Goal: Information Seeking & Learning: Understand process/instructions

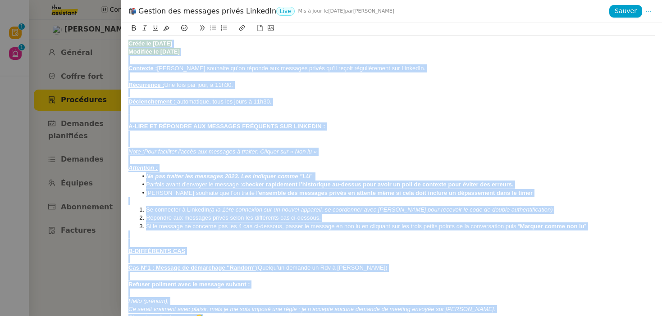
scroll to position [84, 0]
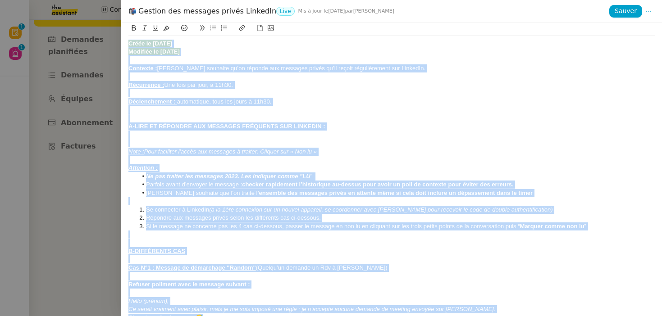
click at [339, 126] on div "A-LIRE ET RÉPONDRE AUX MESSAGES FRÉQUENTS SUR LINKEDIN :" at bounding box center [391, 127] width 526 height 8
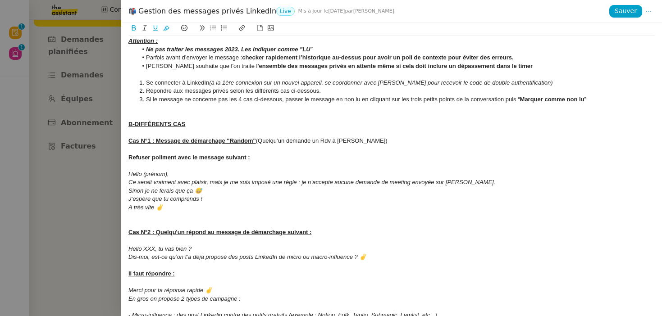
scroll to position [148, 0]
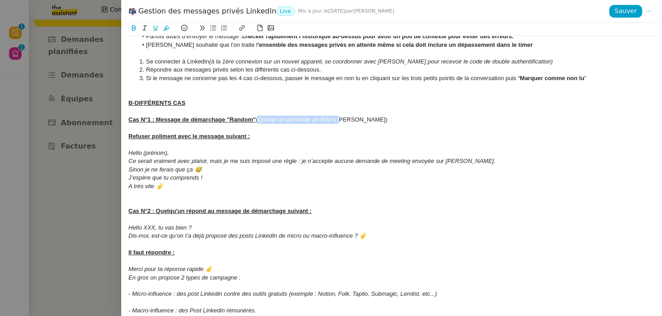
drag, startPoint x: 260, startPoint y: 122, endPoint x: 342, endPoint y: 122, distance: 82.0
click at [342, 122] on div "Cas N°1 : Message de démarchage "Random" (Quelqu’un demande un Rdv à [PERSON_NA…" at bounding box center [391, 120] width 526 height 8
drag, startPoint x: 352, startPoint y: 122, endPoint x: 259, endPoint y: 122, distance: 92.4
click at [259, 122] on div "Cas N°1 : Message de démarchage "Random" (Quelqu’un demande un Rdv à [PERSON_NA…" at bounding box center [391, 120] width 526 height 8
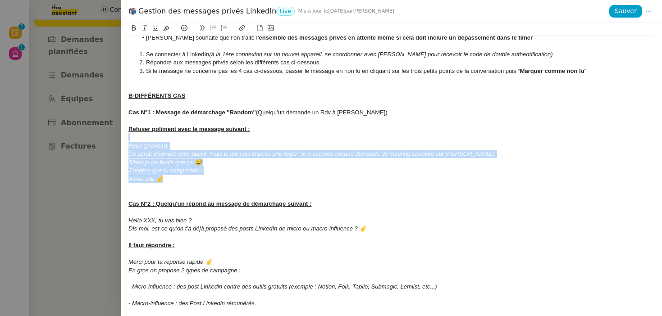
drag, startPoint x: 172, startPoint y: 182, endPoint x: 119, endPoint y: 141, distance: 66.9
click at [119, 141] on div "Gestion des messages privés LinkedIn Live Mis à jour le [DATE] par [PERSON_NAME…" at bounding box center [331, 158] width 662 height 316
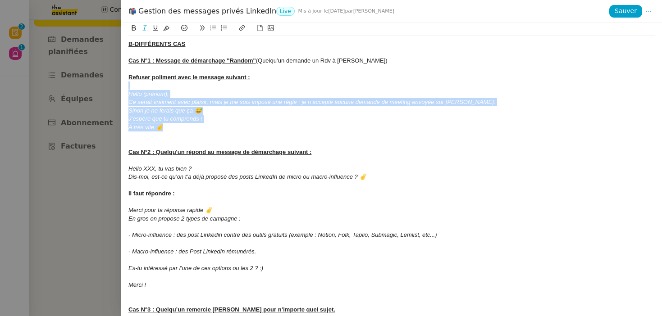
scroll to position [224, 0]
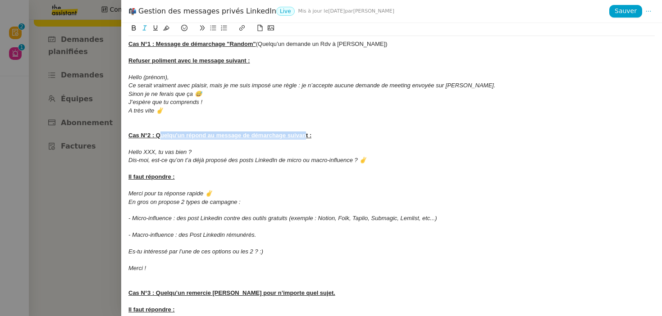
drag, startPoint x: 162, startPoint y: 137, endPoint x: 312, endPoint y: 137, distance: 150.1
click at [312, 137] on div "Cas N°2 : Quelqu'un répond au message de démarchage suivant :" at bounding box center [391, 136] width 526 height 8
drag, startPoint x: 137, startPoint y: 162, endPoint x: 167, endPoint y: 162, distance: 30.2
click at [167, 162] on em "Dis-moi, est-ce qu’on t’a déjà proposé des posts LinkedIn de micro ou macro-inf…" at bounding box center [247, 160] width 238 height 7
drag, startPoint x: 214, startPoint y: 162, endPoint x: 294, endPoint y: 162, distance: 80.2
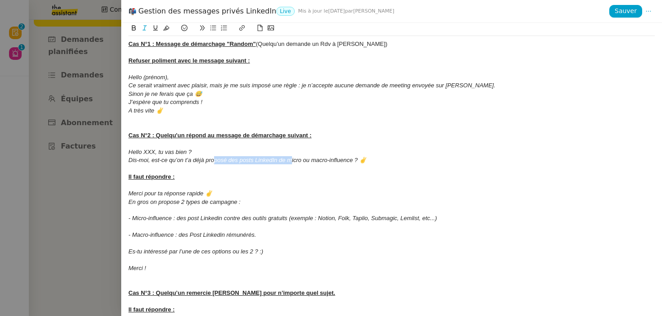
click at [293, 162] on em "Dis-moi, est-ce qu’on t’a déjà proposé des posts LinkedIn de micro ou macro-inf…" at bounding box center [247, 160] width 238 height 7
drag, startPoint x: 181, startPoint y: 220, endPoint x: 265, endPoint y: 220, distance: 84.7
click at [265, 220] on em "- Micro-influence : des post Linkedin contre des outils gratuits (exemple : Not…" at bounding box center [282, 218] width 309 height 7
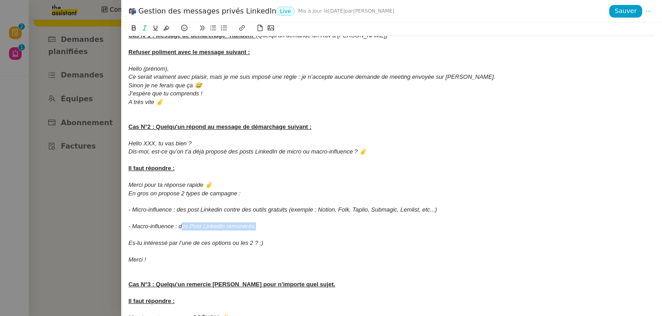
drag, startPoint x: 181, startPoint y: 228, endPoint x: 280, endPoint y: 228, distance: 99.2
click at [280, 228] on div "- Macro-influence : des Post Linkedin rémunérés." at bounding box center [391, 227] width 526 height 8
drag, startPoint x: 156, startPoint y: 242, endPoint x: 251, endPoint y: 242, distance: 95.6
click at [252, 242] on em "Es-tu intéressé par l’une de ces options ou les 2 ? :)" at bounding box center [195, 243] width 135 height 7
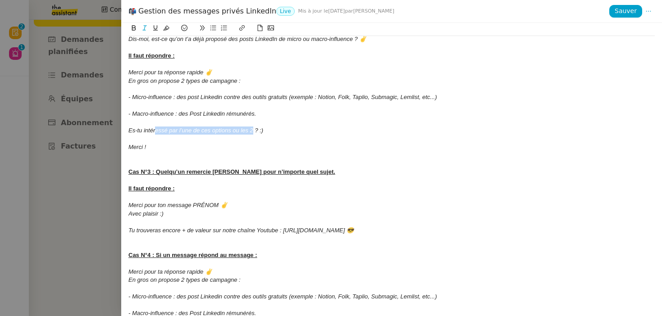
scroll to position [346, 0]
drag, startPoint x: 181, startPoint y: 212, endPoint x: 130, endPoint y: 207, distance: 51.6
click at [130, 207] on div "Créée le [DATE] Modifiée le [DATE] Contexte : [PERSON_NAME] souhaite qu’on répo…" at bounding box center [391, 201] width 526 height 1022
drag, startPoint x: 350, startPoint y: 232, endPoint x: 282, endPoint y: 232, distance: 67.6
click at [282, 232] on em "Tu trouveras encore + de valeur sur notre chaîne Youtube : [URL][DOMAIN_NAME] 😎" at bounding box center [240, 230] width 225 height 7
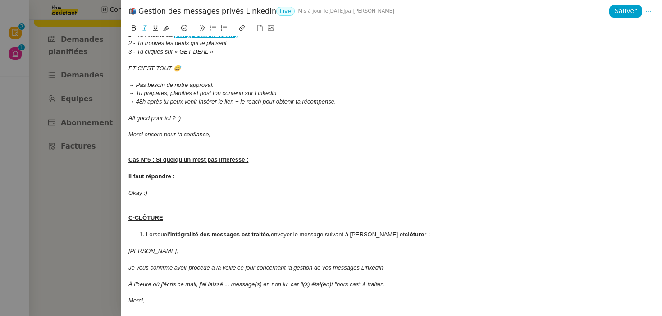
scroll to position [0, 0]
